Goal: Check status: Check status

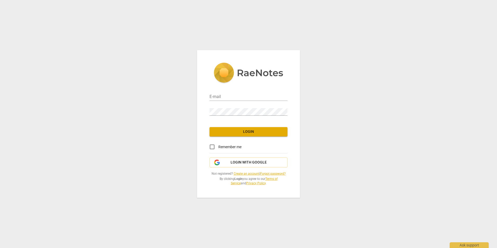
type input "[EMAIL_ADDRESS][DOMAIN_NAME]"
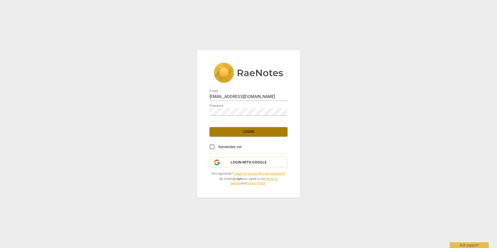
click at [265, 127] on button "Login" at bounding box center [249, 131] width 78 height 9
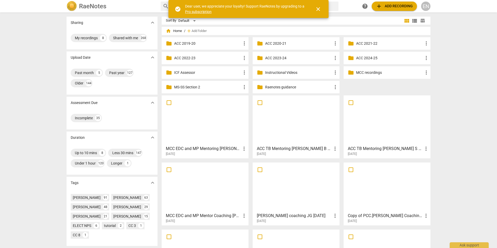
drag, startPoint x: 429, startPoint y: 8, endPoint x: 350, endPoint y: 23, distance: 79.9
click at [350, 23] on div "Sort By Default" at bounding box center [284, 21] width 237 height 8
click at [426, 7] on div "EN" at bounding box center [425, 6] width 9 height 9
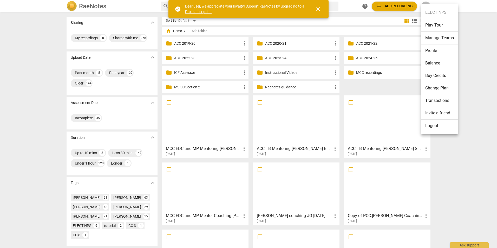
click at [435, 64] on li "Balance" at bounding box center [439, 63] width 37 height 12
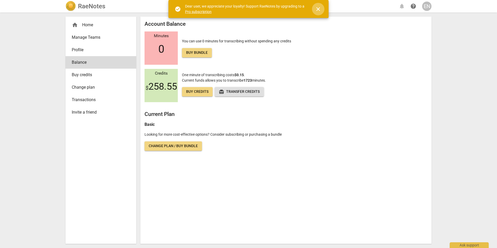
click at [318, 13] on button "close" at bounding box center [318, 9] width 12 height 12
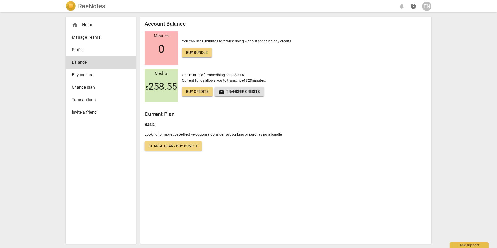
click at [427, 6] on div "EN" at bounding box center [426, 6] width 9 height 9
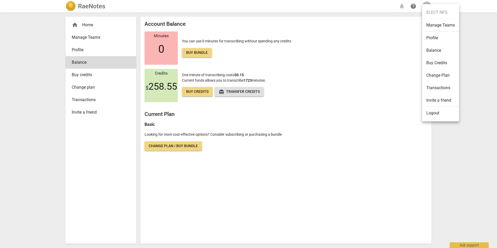
click at [377, 53] on div at bounding box center [248, 124] width 497 height 248
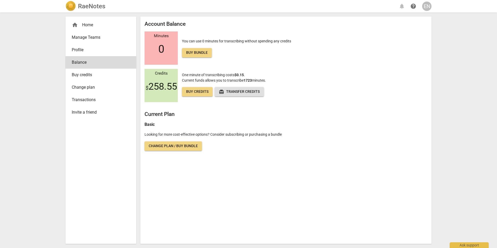
drag, startPoint x: 414, startPoint y: 3, endPoint x: 237, endPoint y: 22, distance: 178.3
click at [237, 22] on h2 "Account Balance" at bounding box center [286, 24] width 283 height 6
